Goal: Information Seeking & Learning: Learn about a topic

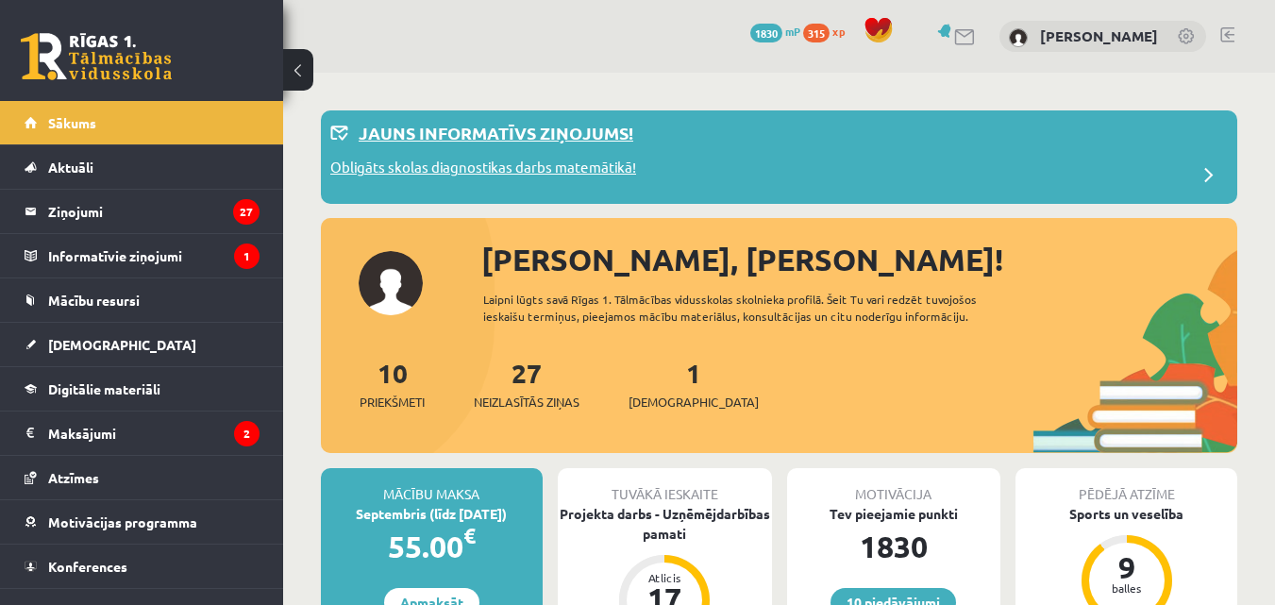
click at [580, 173] on p "Obligāts skolas diagnostikas darbs matemātikā!" at bounding box center [483, 170] width 306 height 26
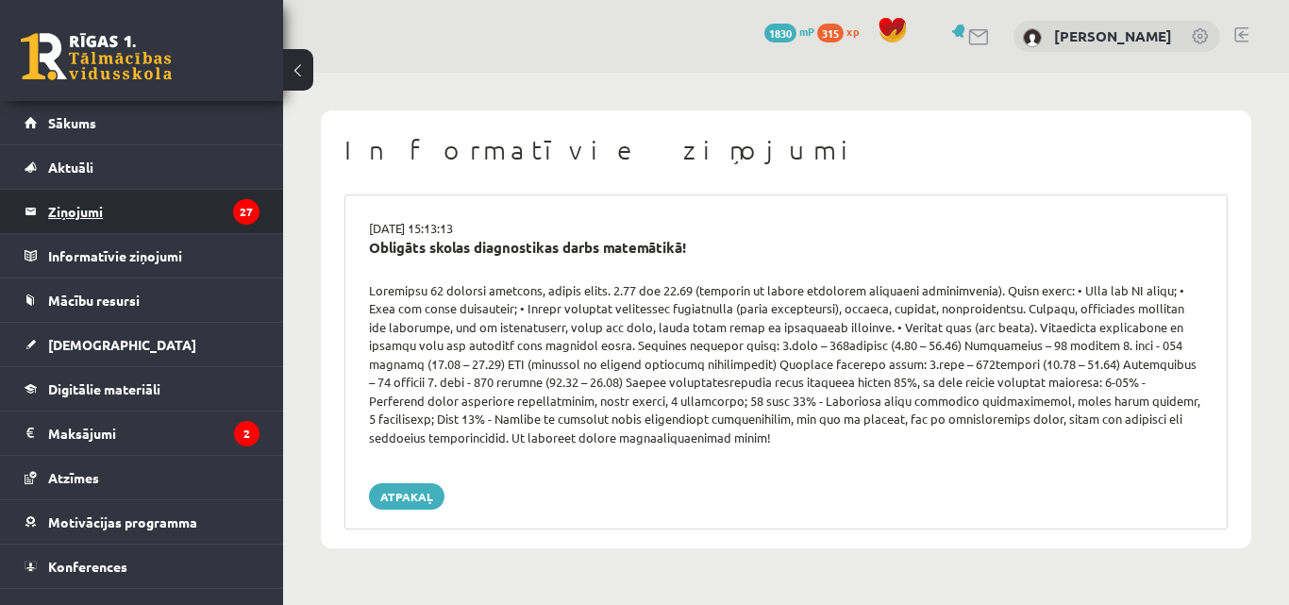
click at [141, 216] on legend "Ziņojumi 27" at bounding box center [153, 211] width 211 height 43
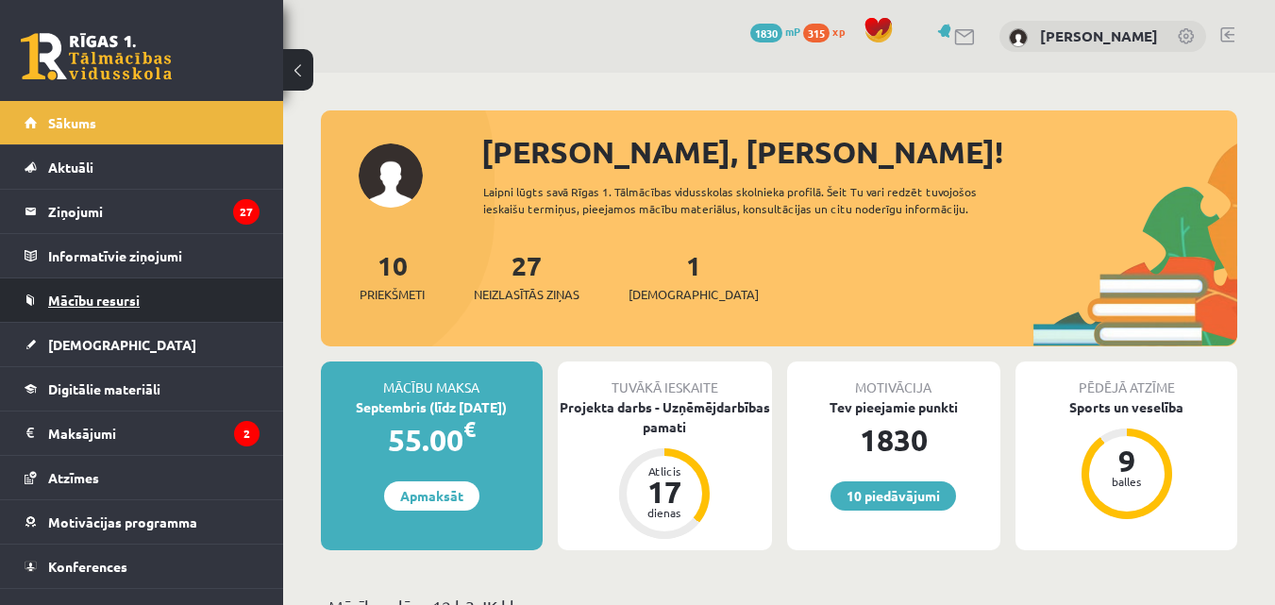
click at [143, 311] on link "Mācību resursi" at bounding box center [142, 299] width 235 height 43
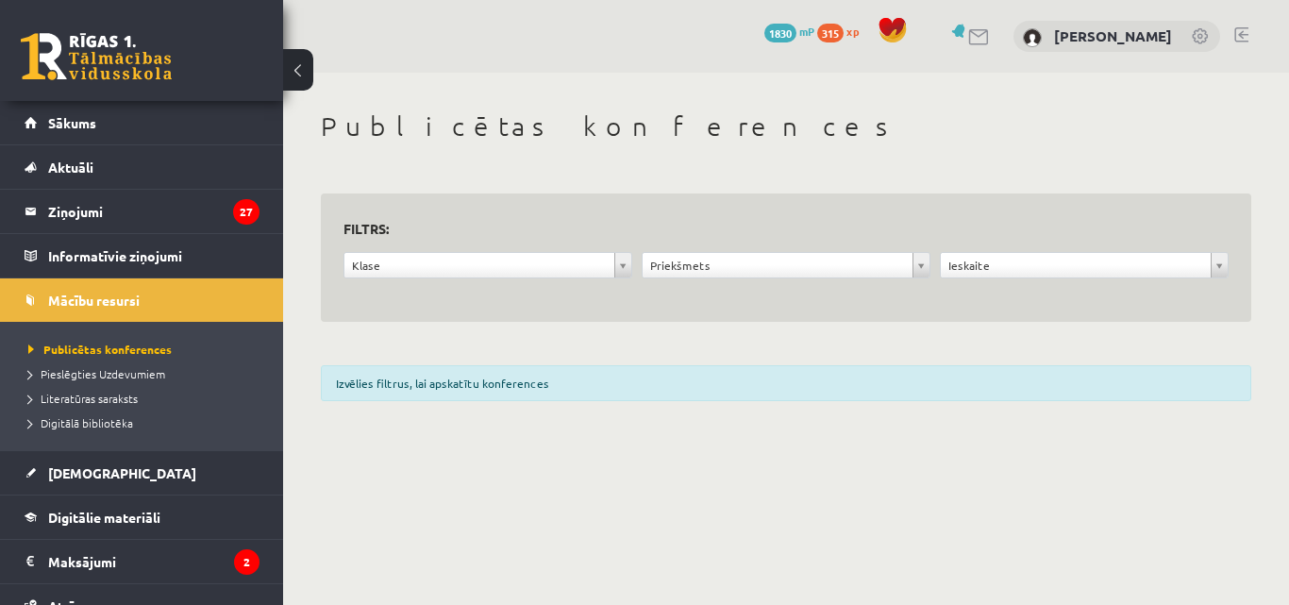
click at [131, 361] on li "Pieslēgties Uzdevumiem" at bounding box center [146, 373] width 236 height 25
click at [129, 365] on link "Pieslēgties Uzdevumiem" at bounding box center [146, 373] width 236 height 17
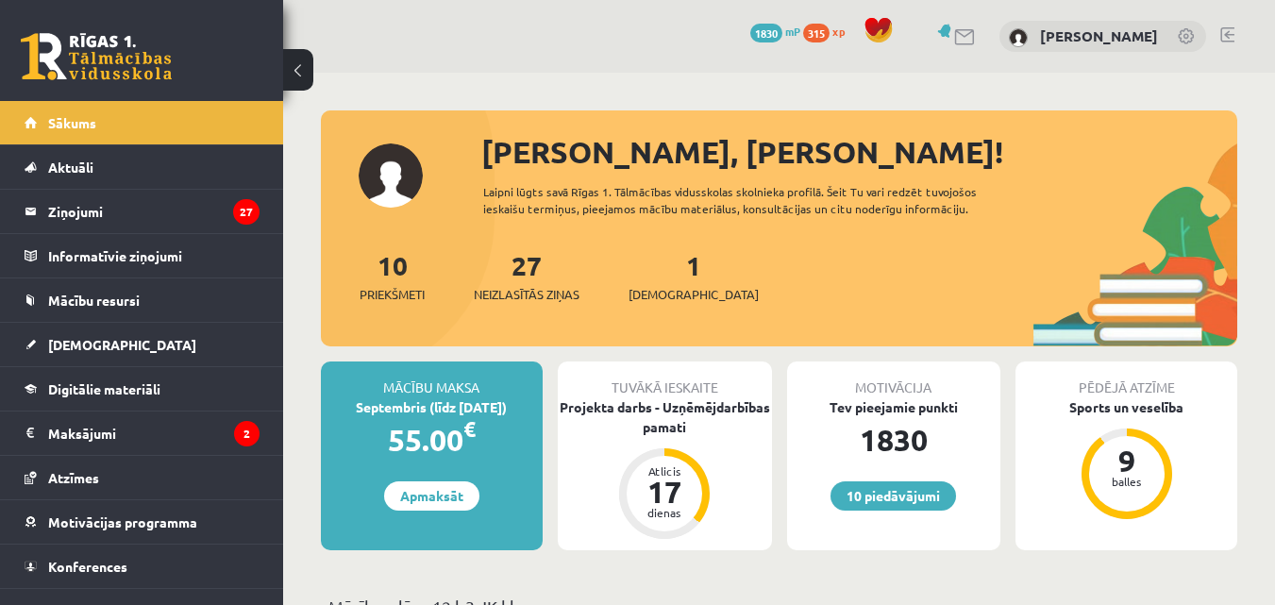
click at [97, 247] on legend "Informatīvie ziņojumi 0" at bounding box center [153, 255] width 211 height 43
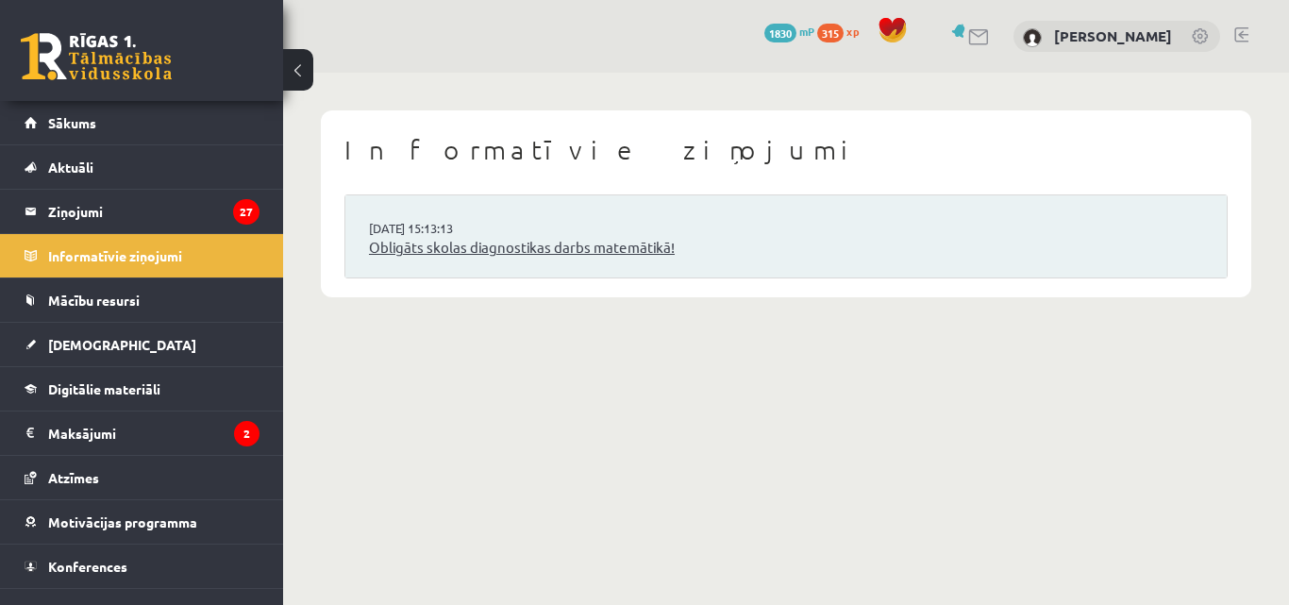
click at [521, 251] on link "Obligāts skolas diagnostikas darbs matemātikā!" at bounding box center [786, 248] width 834 height 22
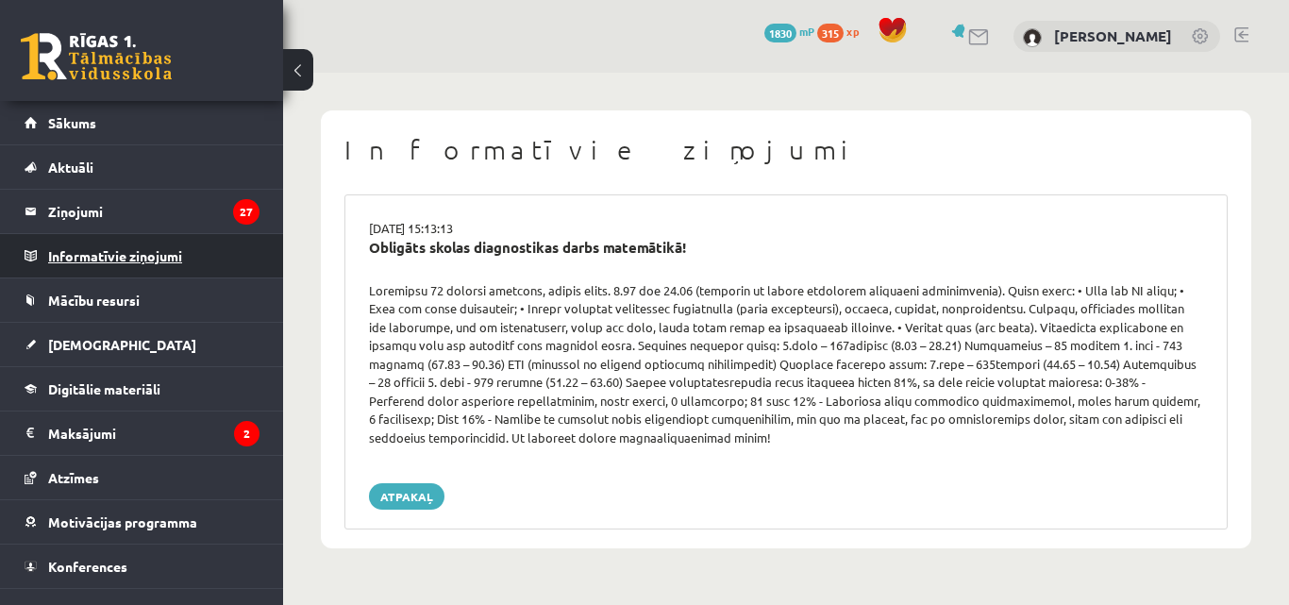
click at [141, 261] on legend "Informatīvie ziņojumi 0" at bounding box center [153, 255] width 211 height 43
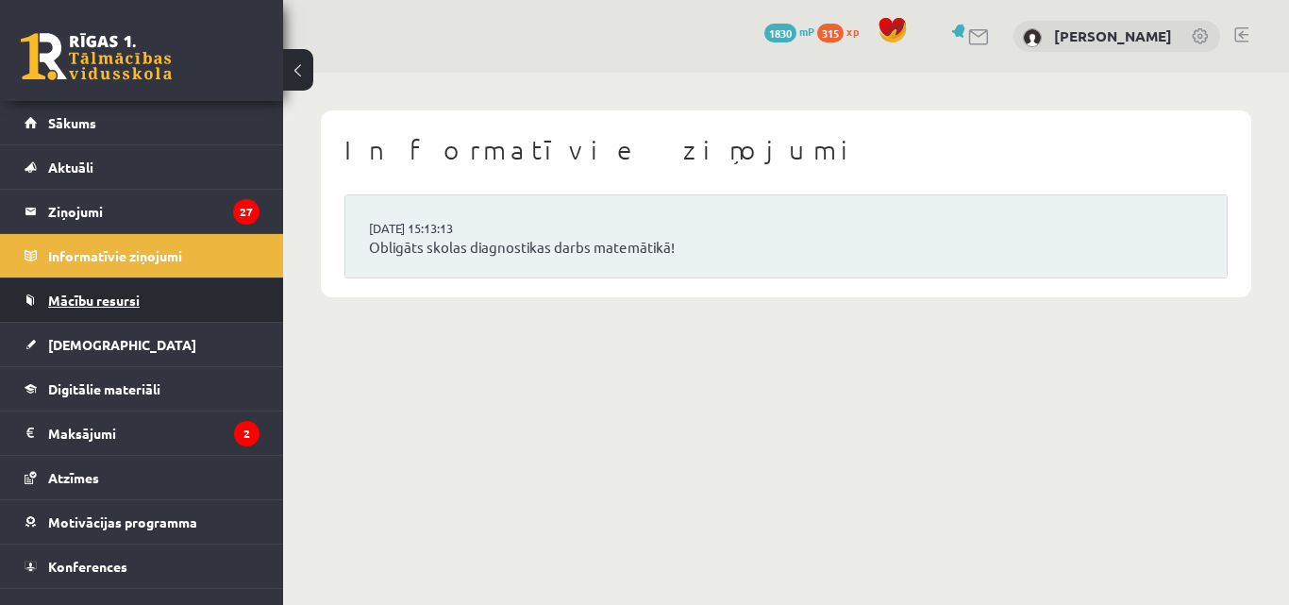
click at [134, 302] on span "Mācību resursi" at bounding box center [94, 300] width 92 height 17
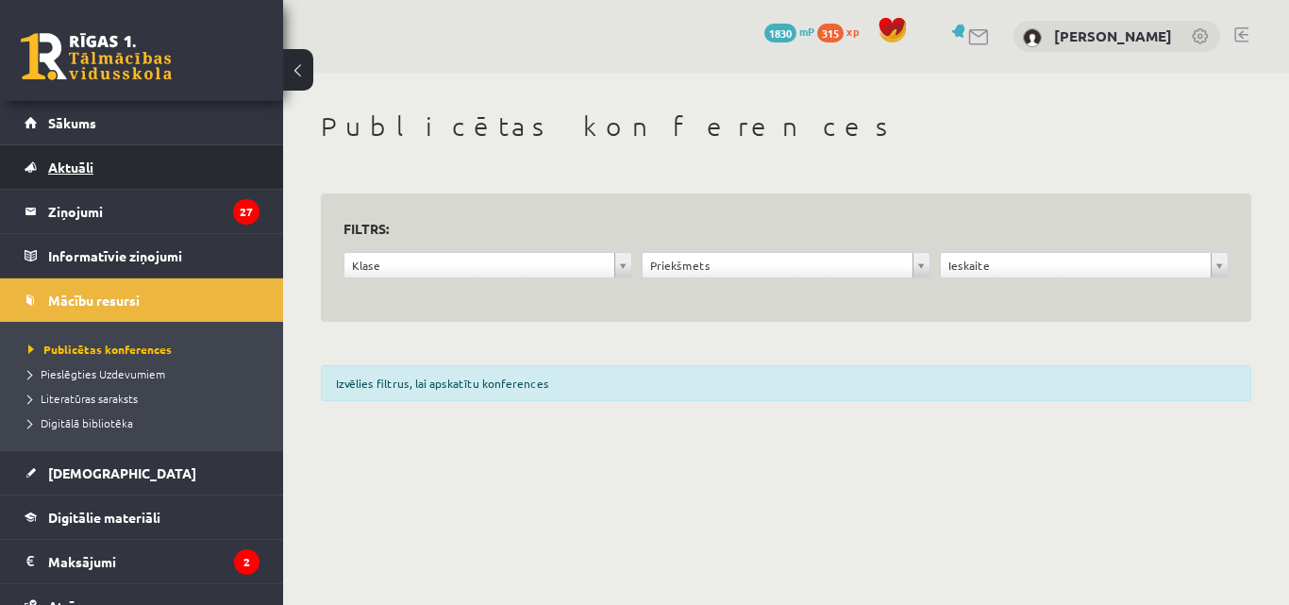
click at [122, 183] on link "Aktuāli" at bounding box center [142, 166] width 235 height 43
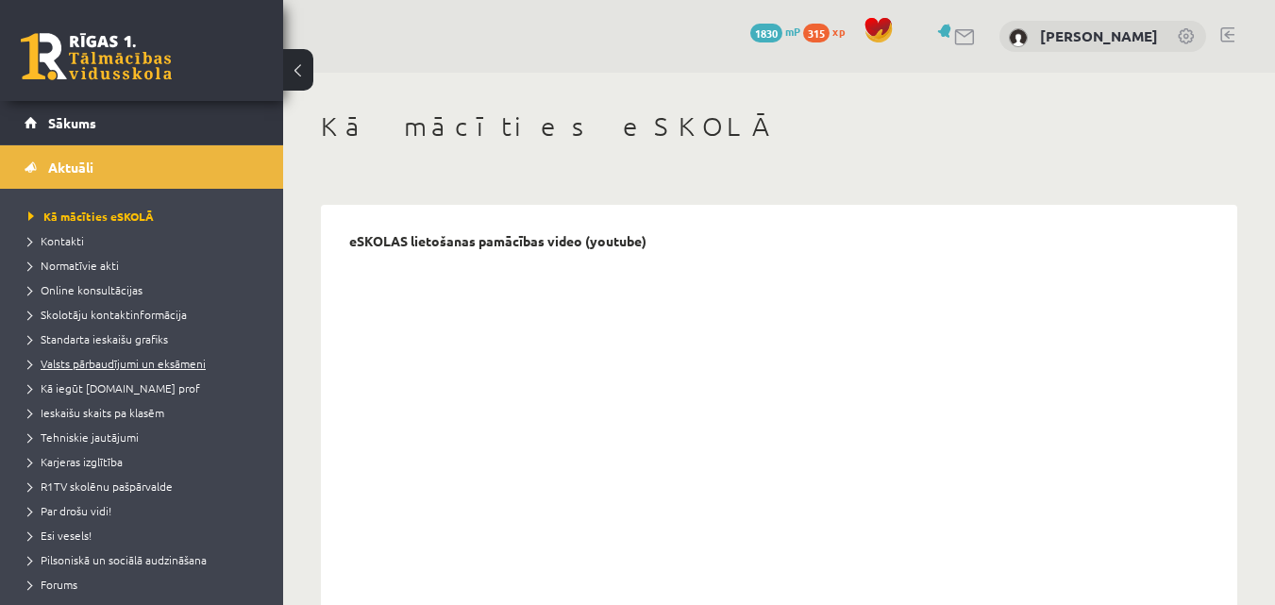
click at [91, 367] on span "Valsts pārbaudījumi un eksāmeni" at bounding box center [116, 363] width 177 height 15
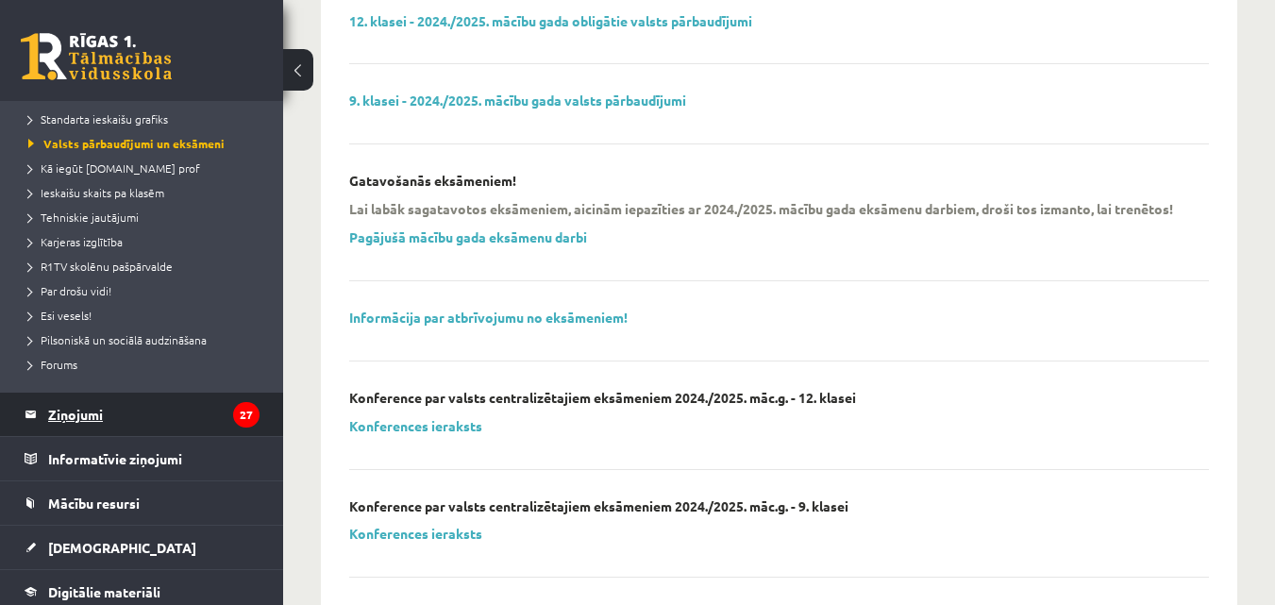
click at [130, 415] on legend "Ziņojumi 27" at bounding box center [153, 414] width 211 height 43
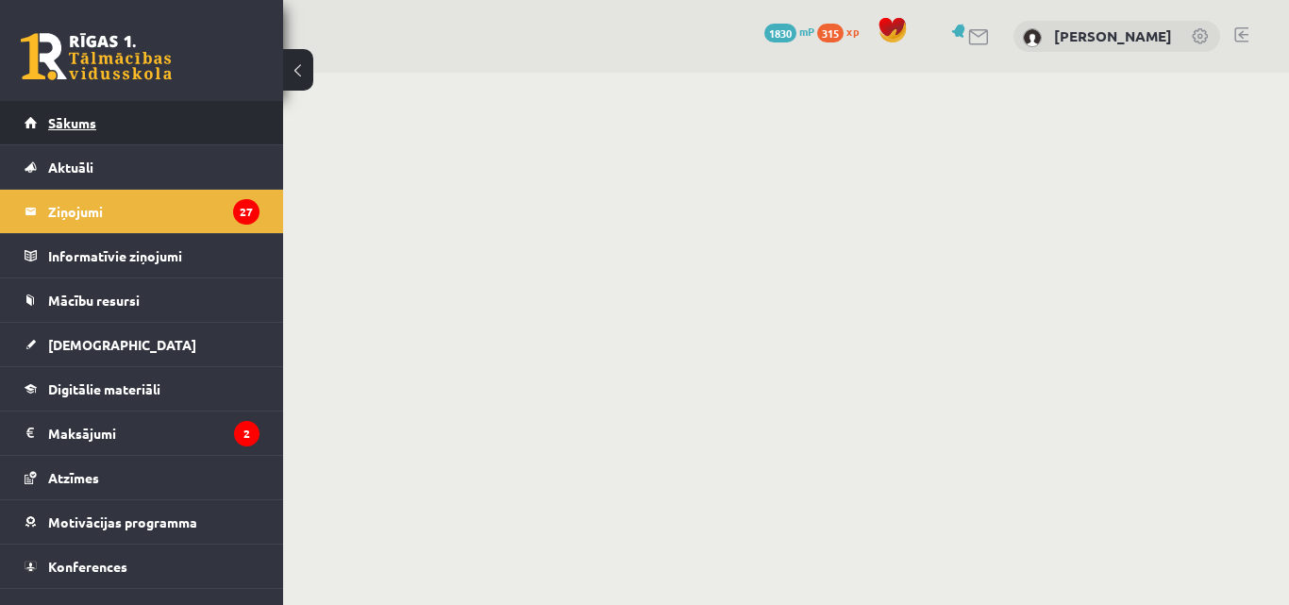
click at [136, 128] on link "Sākums" at bounding box center [142, 122] width 235 height 43
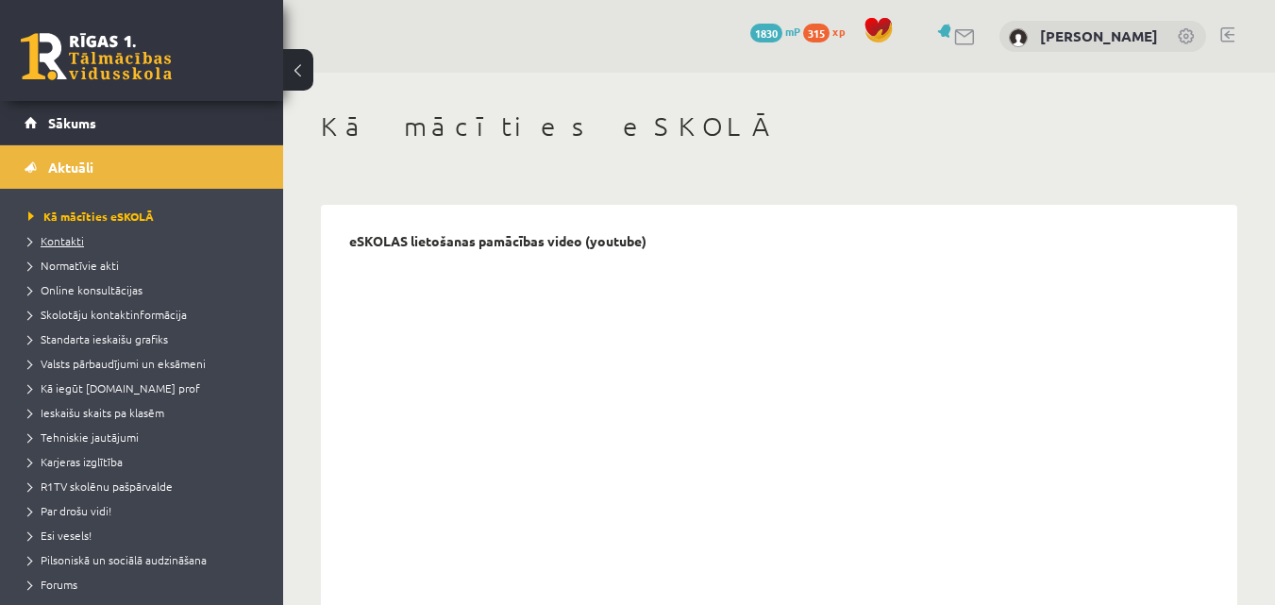
click at [72, 233] on link "Kontakti" at bounding box center [146, 240] width 236 height 17
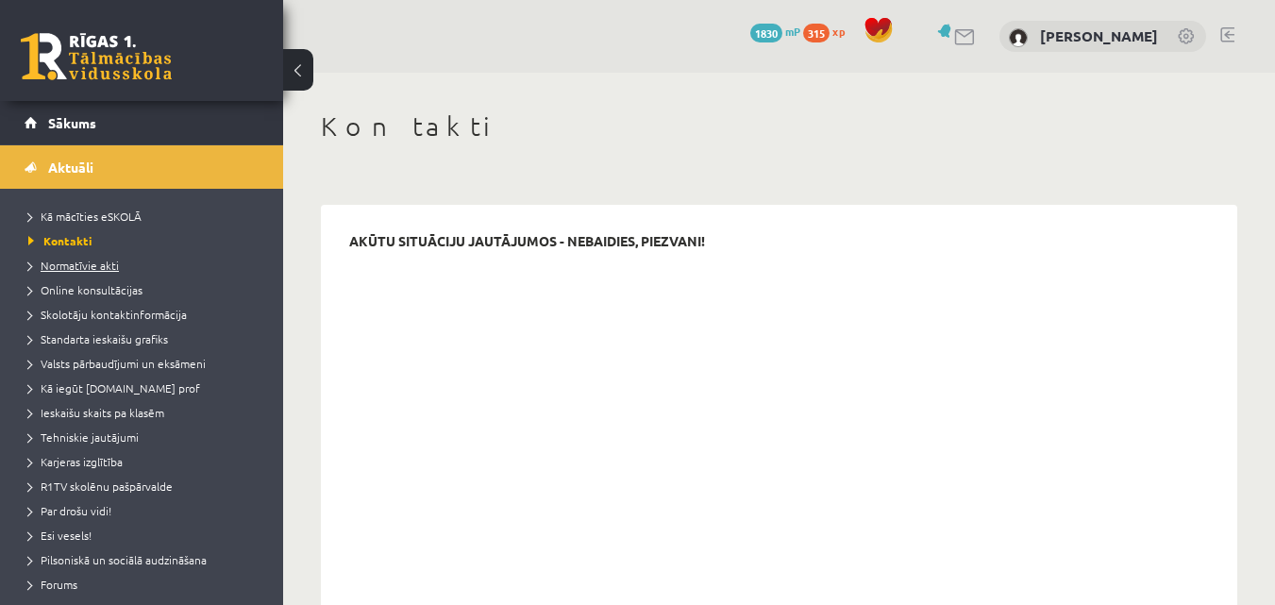
click at [84, 261] on span "Normatīvie akti" at bounding box center [73, 265] width 91 height 15
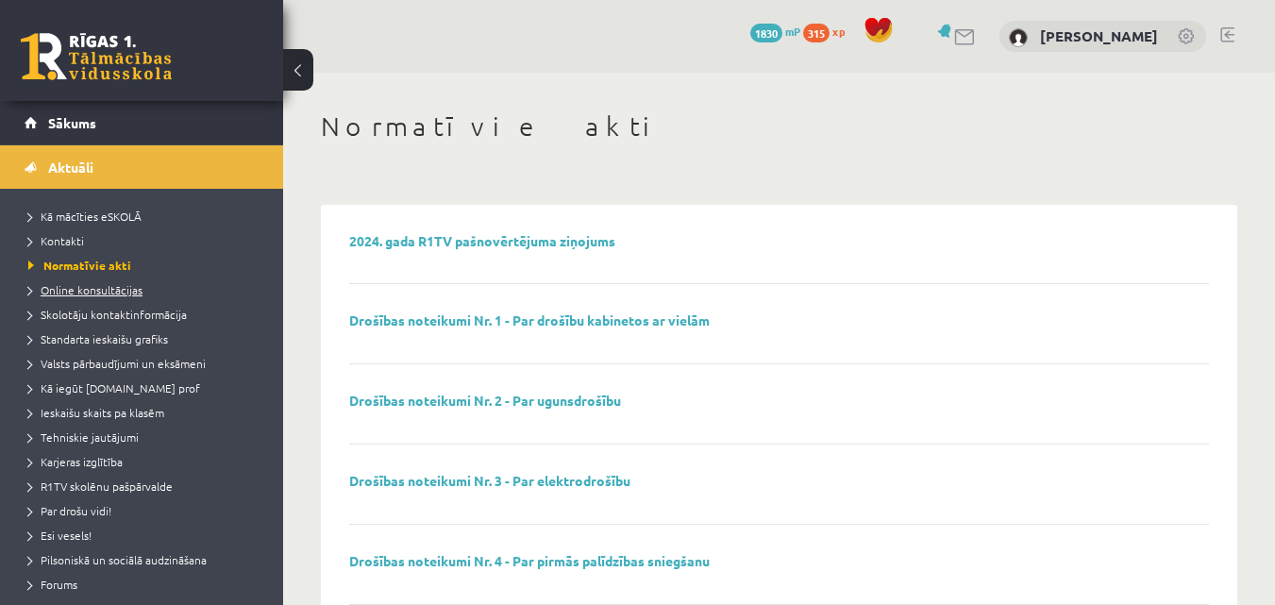
click at [109, 291] on span "Online konsultācijas" at bounding box center [85, 289] width 114 height 15
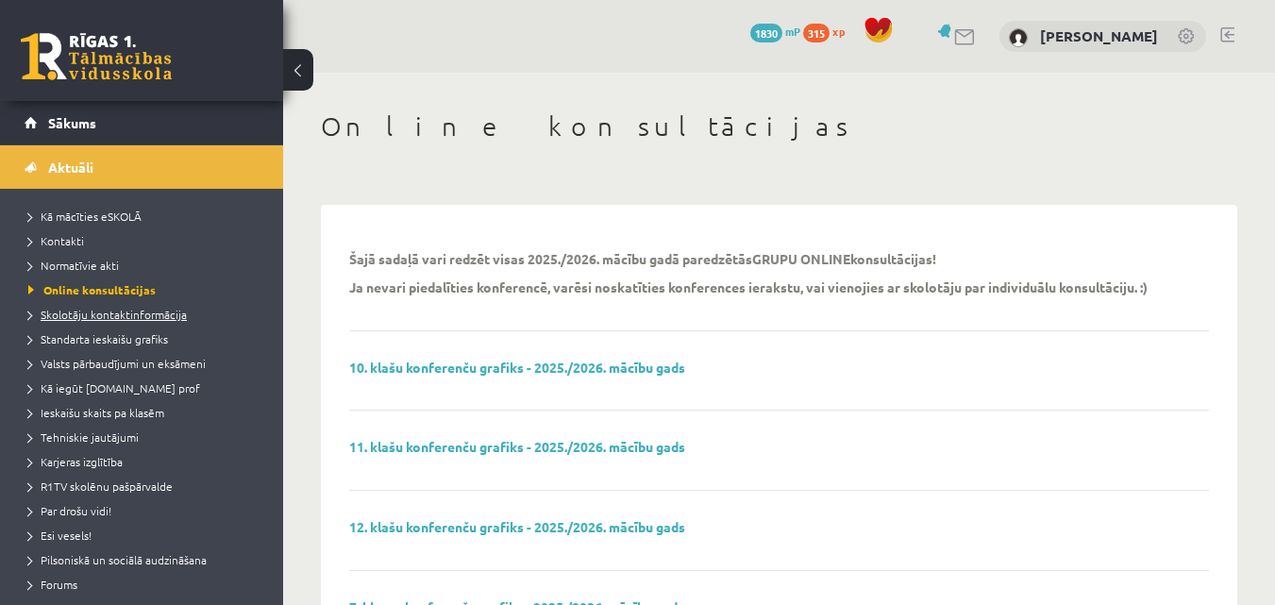
click at [106, 318] on span "Skolotāju kontaktinformācija" at bounding box center [107, 314] width 159 height 15
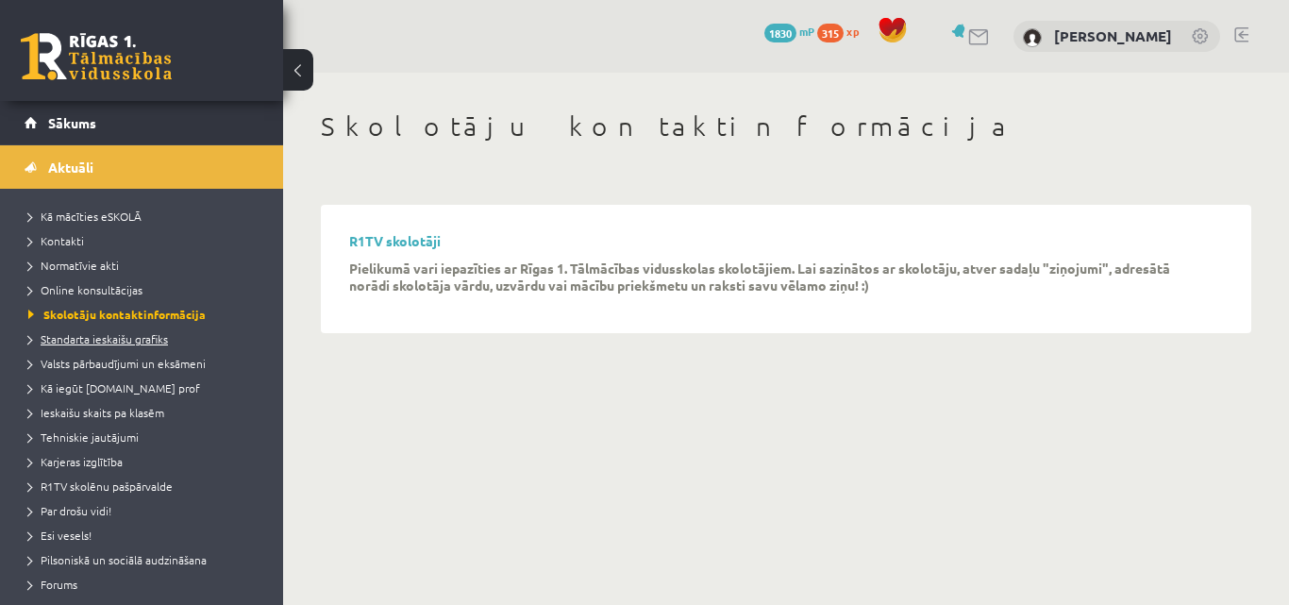
click at [110, 343] on span "Standarta ieskaišu grafiks" at bounding box center [98, 338] width 140 height 15
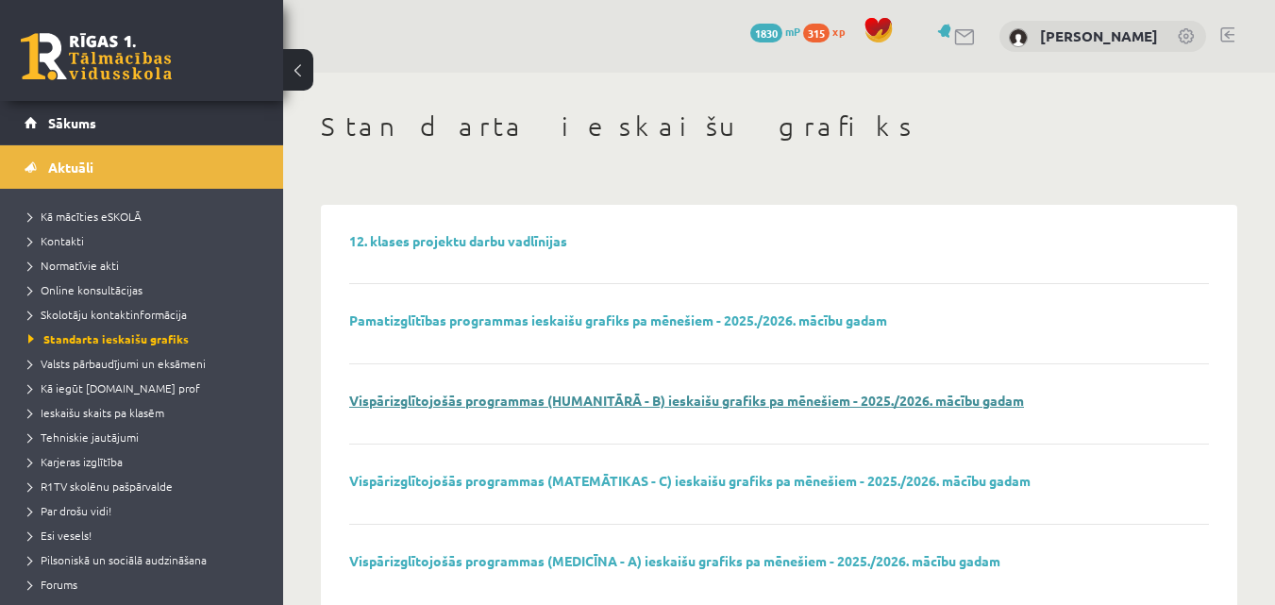
scroll to position [42, 0]
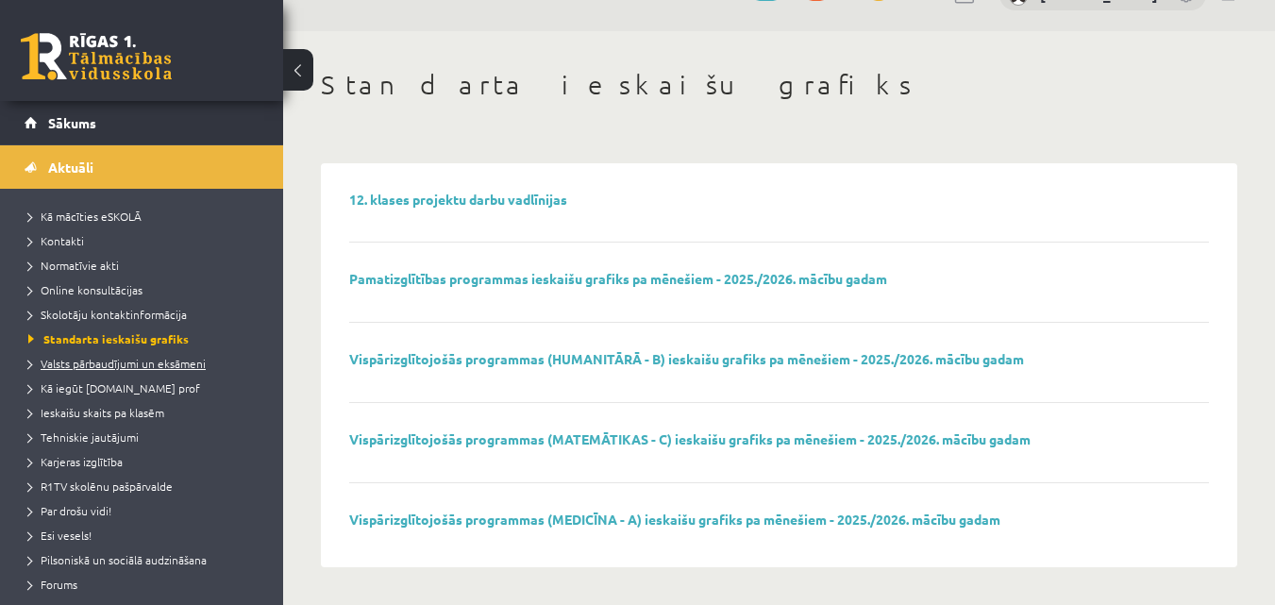
click at [146, 359] on span "Valsts pārbaudījumi un eksāmeni" at bounding box center [116, 363] width 177 height 15
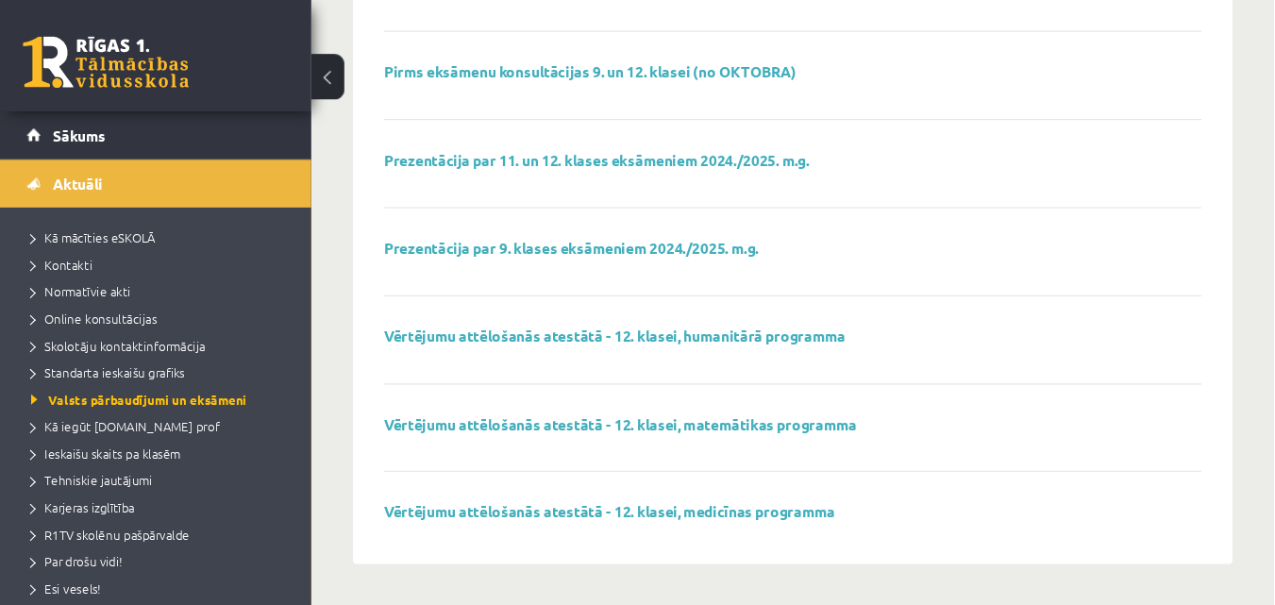
scroll to position [731, 0]
